Goal: Navigation & Orientation: Go to known website

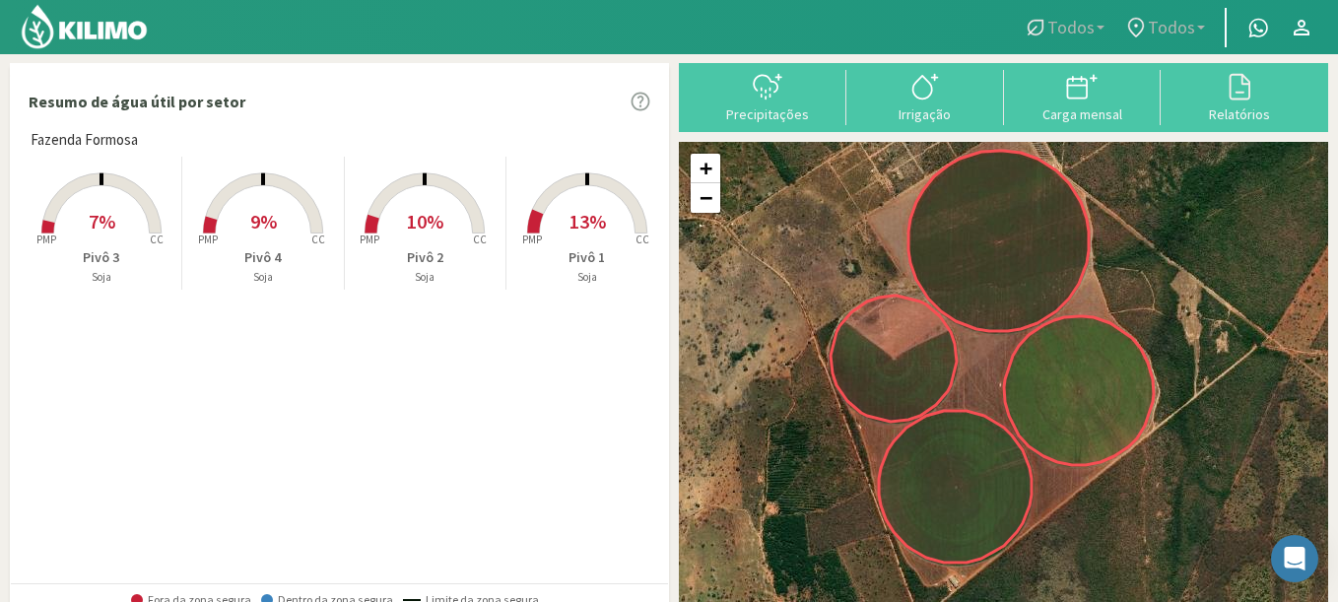
click at [77, 43] on img at bounding box center [84, 26] width 129 height 47
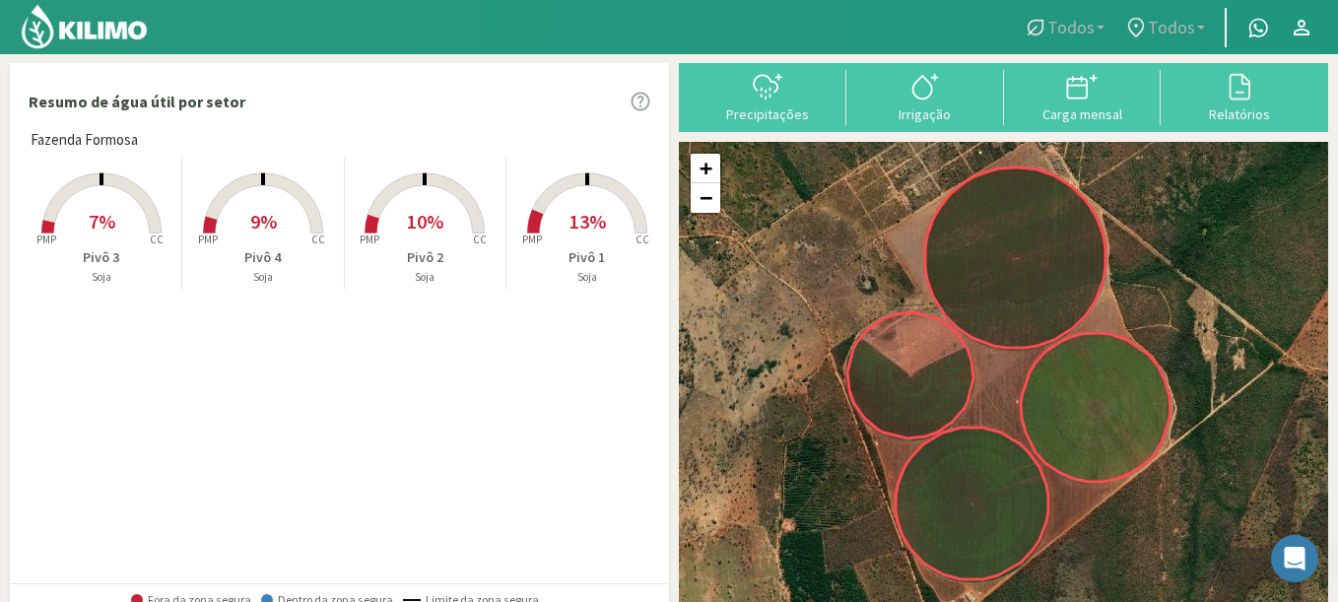
click at [1194, 22] on span "Todos" at bounding box center [1171, 27] width 47 height 21
click at [73, 17] on img at bounding box center [84, 26] width 129 height 47
